Goal: Book appointment/travel/reservation

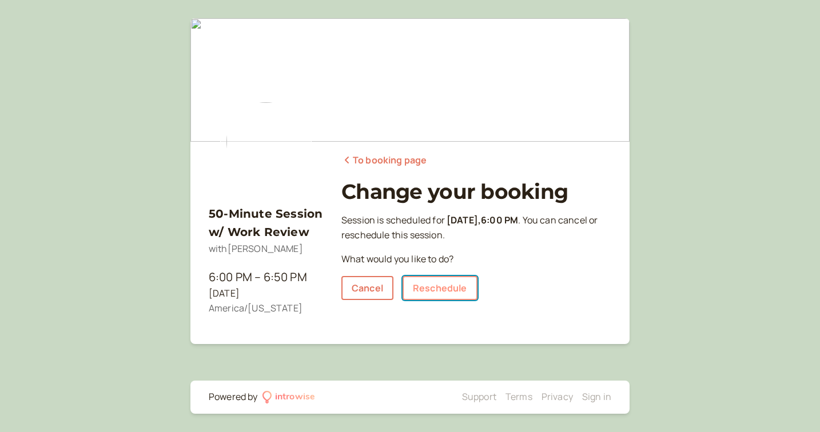
click at [444, 287] on link "Reschedule" at bounding box center [439, 288] width 75 height 24
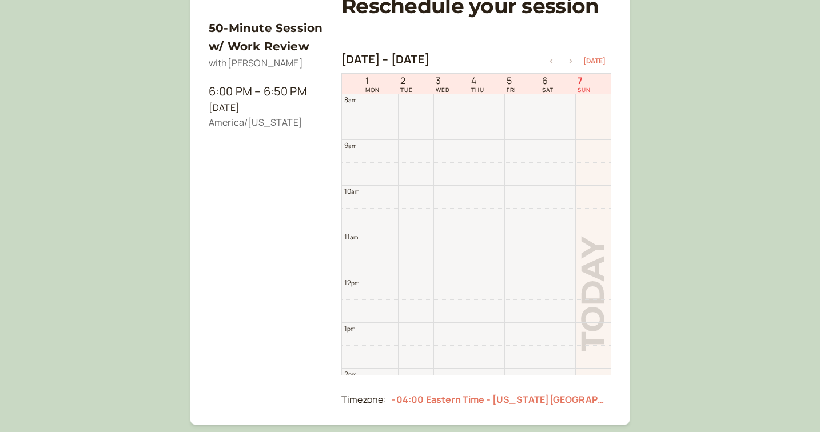
scroll to position [368, 0]
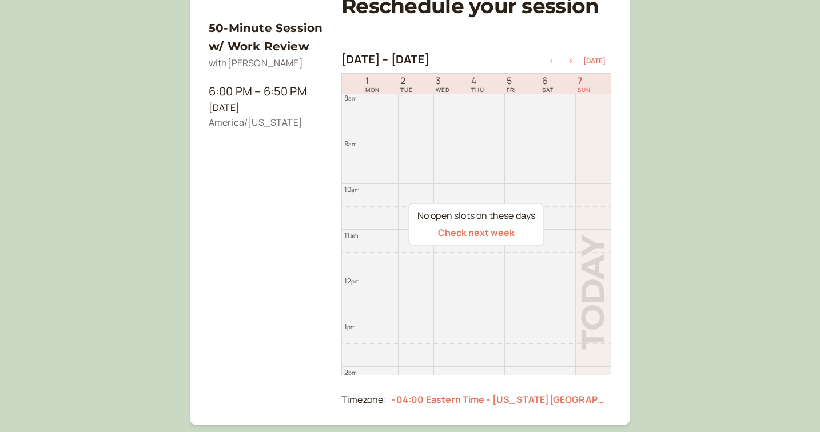
click at [574, 61] on icon "button" at bounding box center [571, 61] width 14 height 5
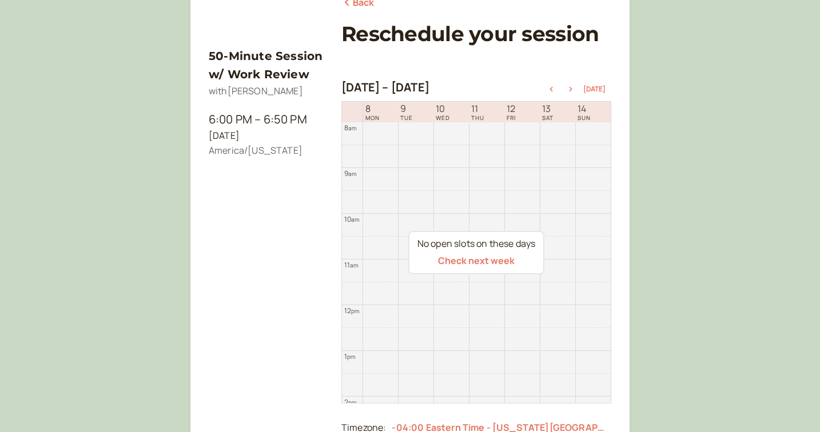
scroll to position [134, 0]
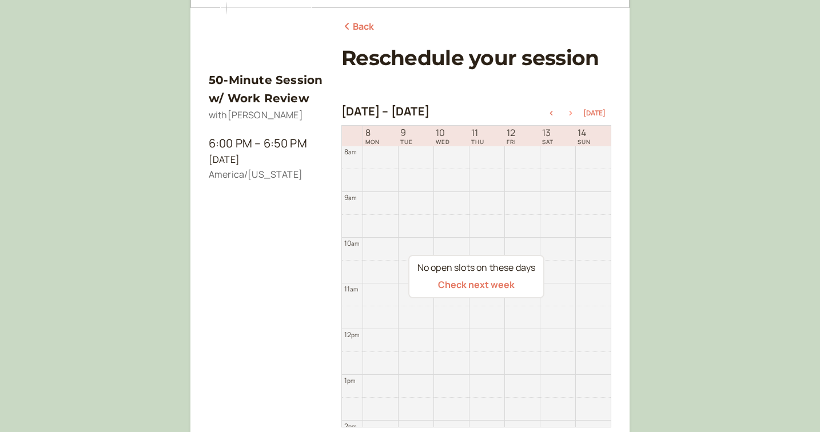
click at [573, 112] on button "button" at bounding box center [571, 113] width 14 height 8
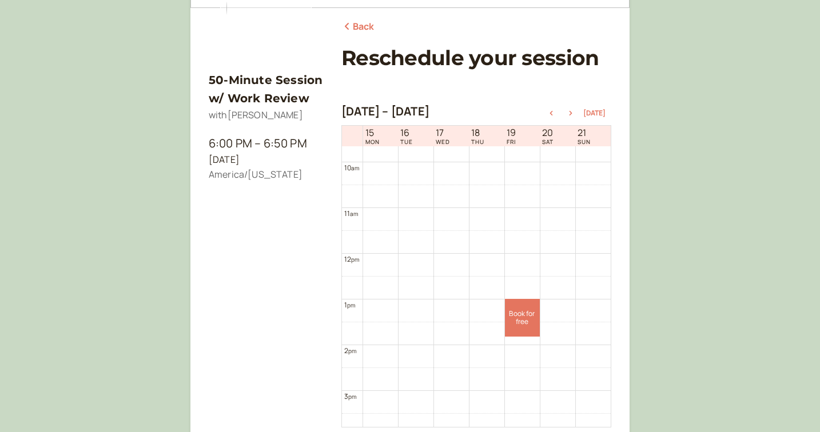
scroll to position [434, 0]
click at [572, 113] on icon "button" at bounding box center [570, 113] width 3 height 5
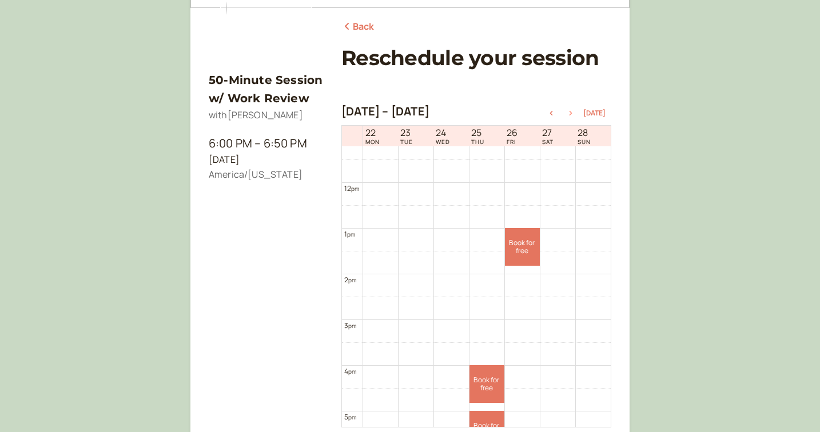
click at [573, 114] on icon "button" at bounding box center [571, 113] width 14 height 5
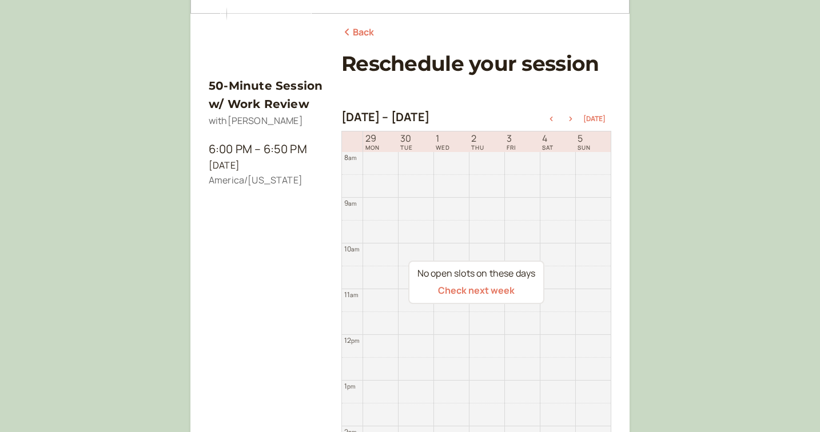
scroll to position [105, 0]
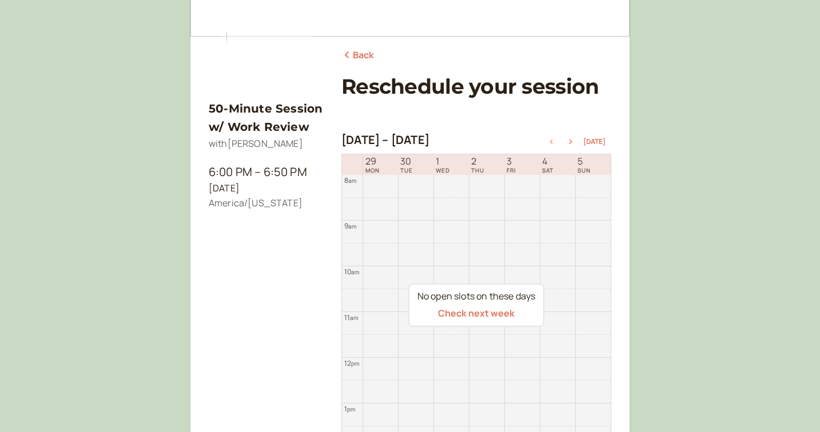
click at [556, 141] on icon "button" at bounding box center [551, 141] width 14 height 5
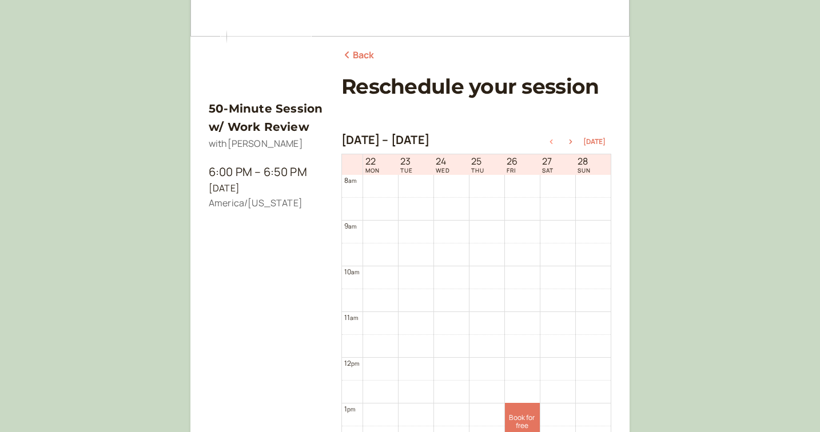
click at [553, 143] on icon "button" at bounding box center [551, 141] width 3 height 5
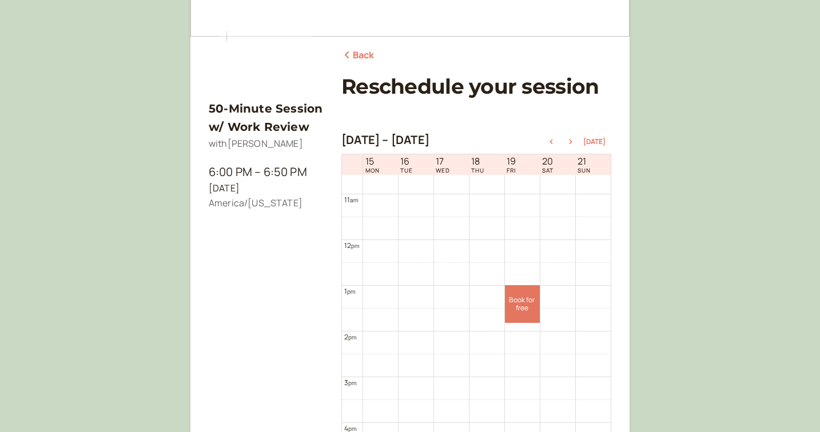
scroll to position [485, 0]
click at [514, 294] on link "Book for free free" at bounding box center [522, 304] width 35 height 38
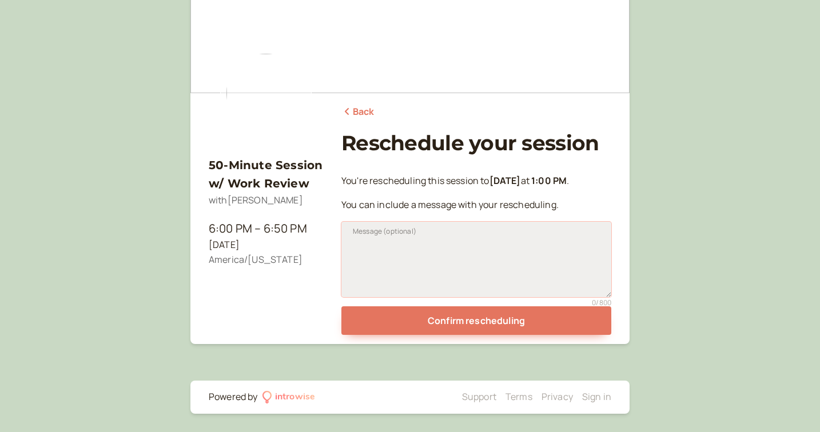
drag, startPoint x: 469, startPoint y: 239, endPoint x: 481, endPoint y: 243, distance: 12.7
click at [469, 239] on textarea "Message (optional)" at bounding box center [476, 259] width 270 height 75
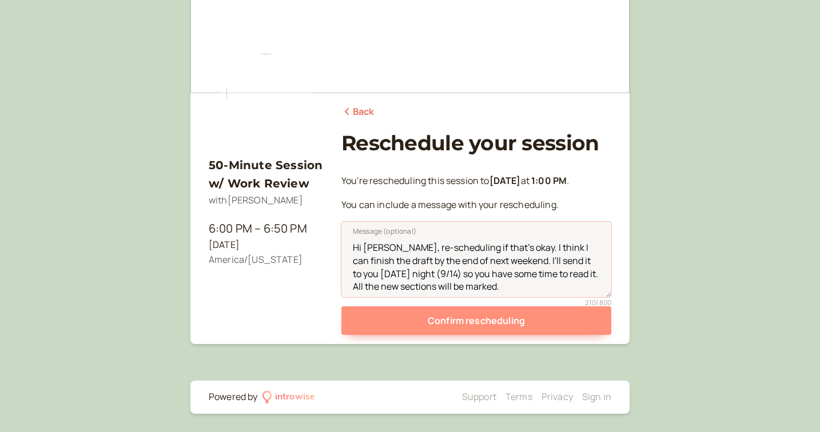
type textarea "Hi [PERSON_NAME], re-scheduling if that's okay. I think I can finish the draft …"
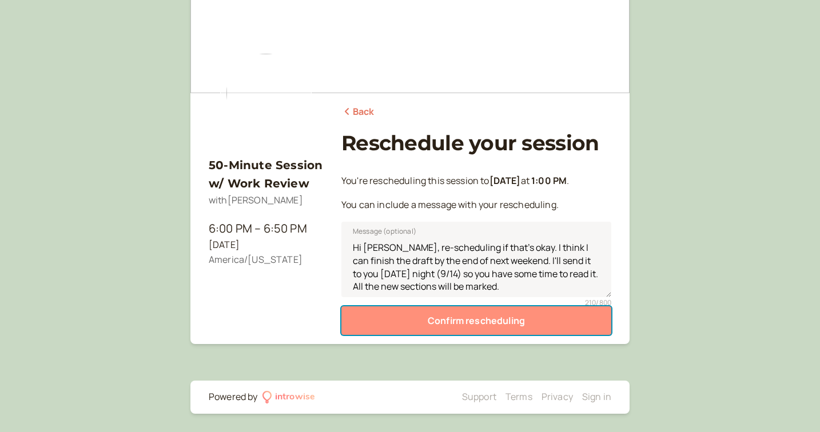
click at [494, 322] on button "Confirm rescheduling" at bounding box center [476, 320] width 270 height 29
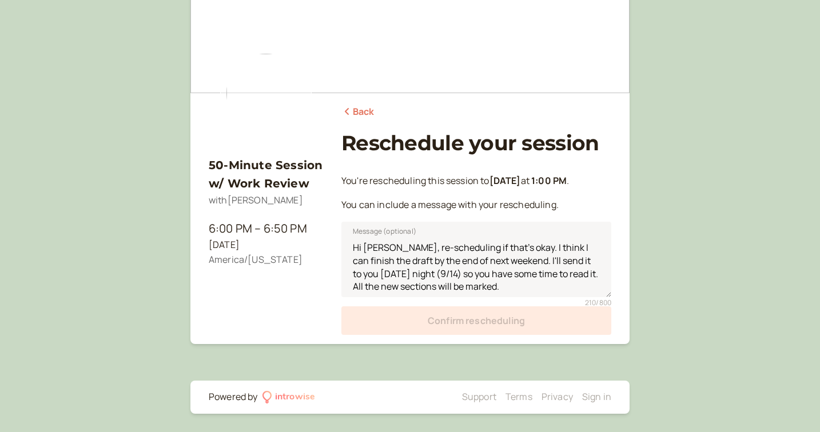
scroll to position [0, 0]
